Goal: Task Accomplishment & Management: Manage account settings

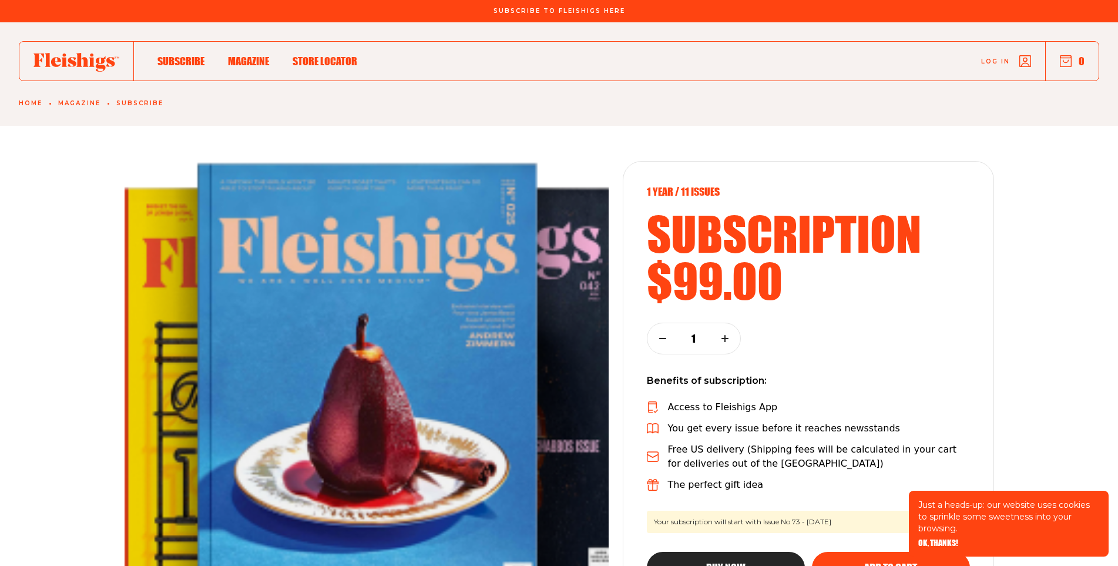
click at [1005, 57] on span "Log in" at bounding box center [995, 52] width 29 height 9
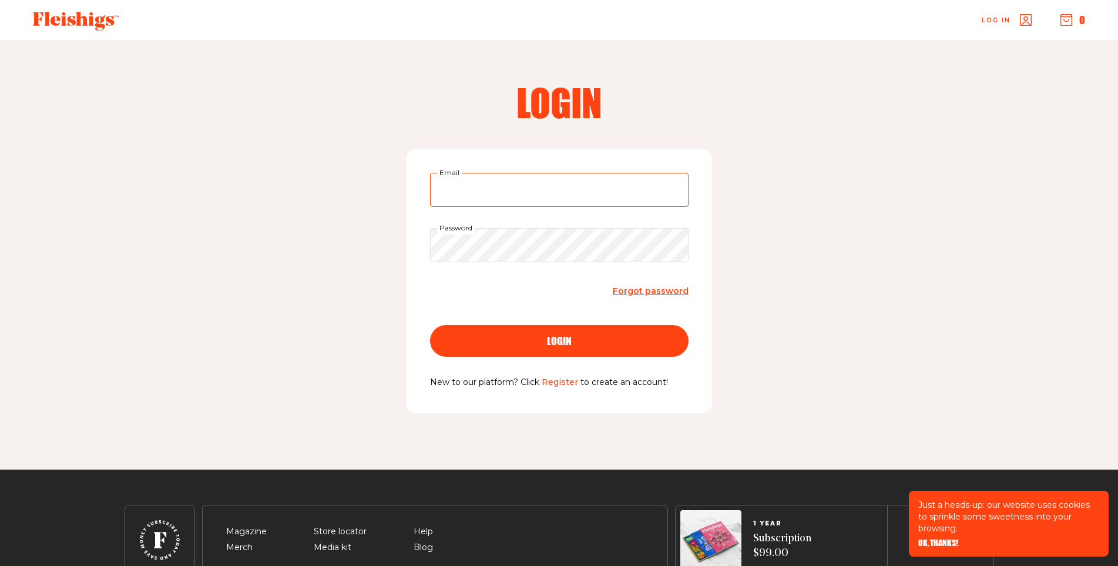
click at [506, 185] on input "Email" at bounding box center [559, 190] width 259 height 34
type input "[PERSON_NAME][EMAIL_ADDRESS][PERSON_NAME][DOMAIN_NAME]"
click at [553, 336] on span "login" at bounding box center [559, 330] width 25 height 11
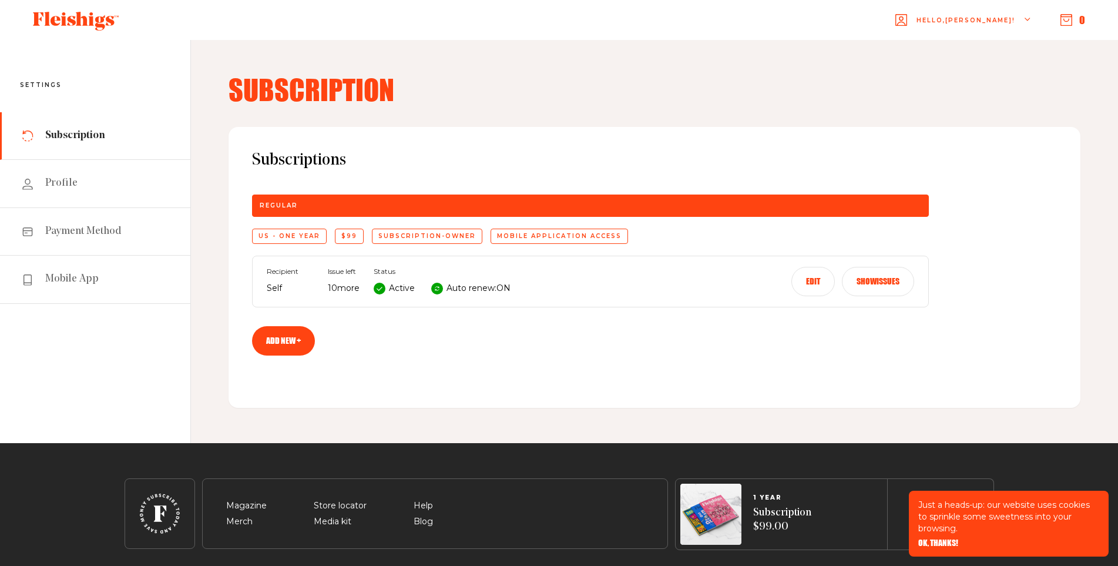
click at [801, 279] on button "Edit" at bounding box center [812, 281] width 43 height 29
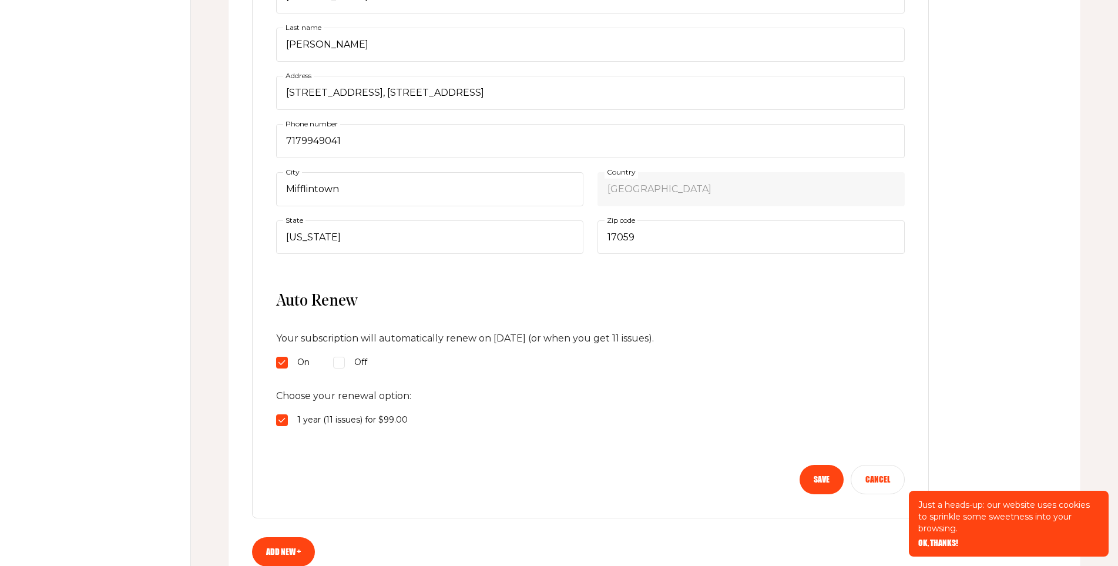
scroll to position [470, 0]
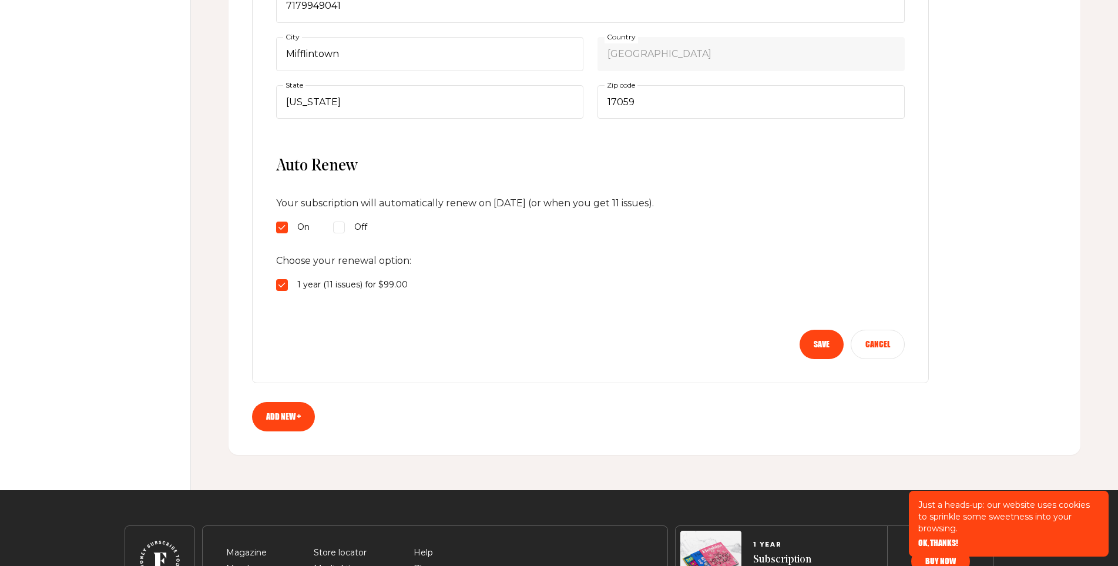
click at [339, 226] on input "Off" at bounding box center [339, 228] width 12 height 12
radio input "true"
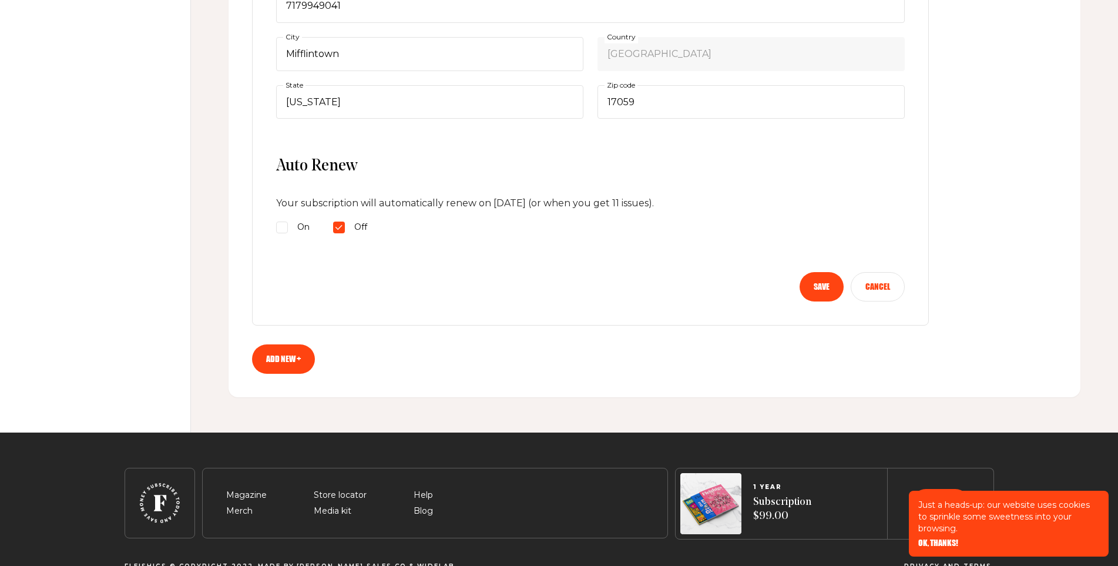
click at [826, 287] on button "Save" at bounding box center [822, 286] width 44 height 29
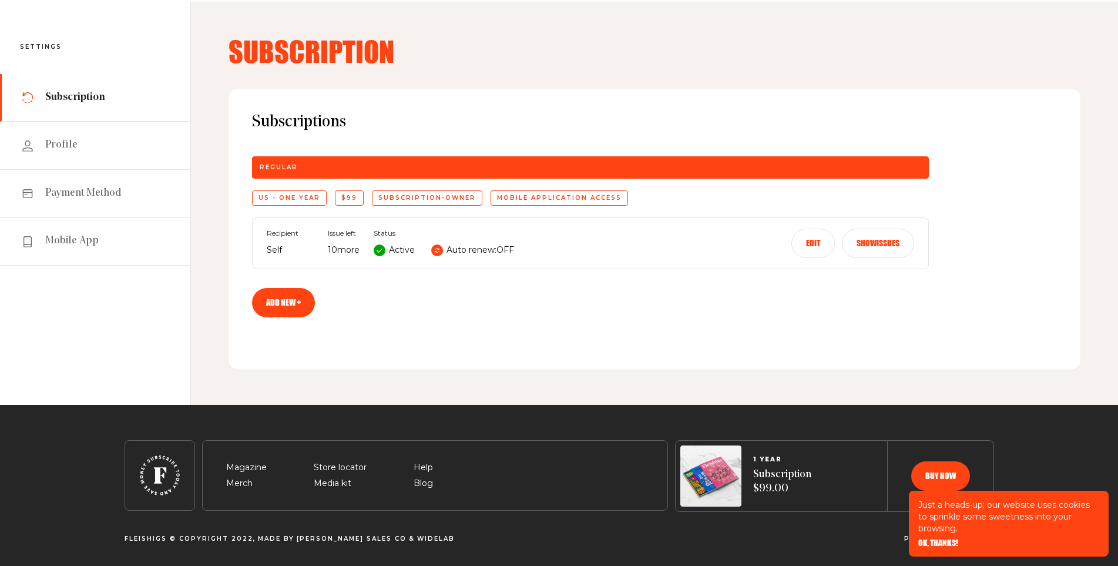
scroll to position [0, 0]
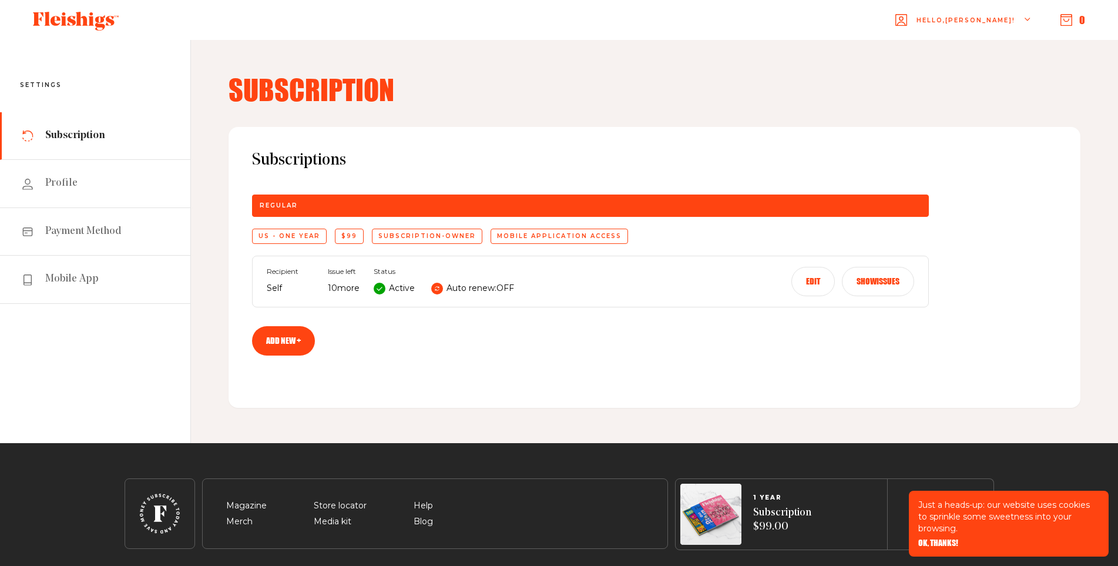
click at [787, 102] on h4 "Subscription" at bounding box center [655, 89] width 852 height 28
